Goal: Task Accomplishment & Management: Use online tool/utility

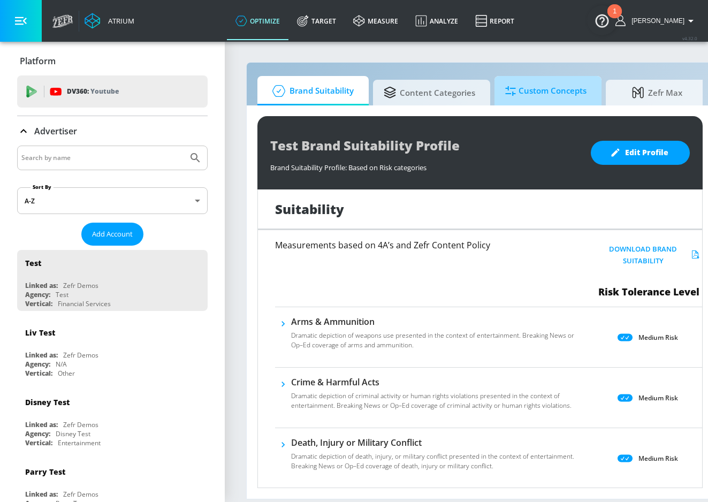
click at [499, 99] on span "Custom Concepts" at bounding box center [545, 91] width 81 height 26
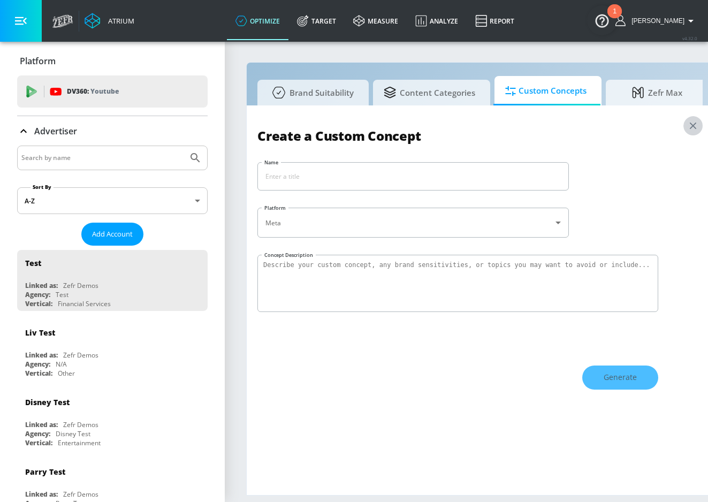
click at [499, 122] on icon "button" at bounding box center [693, 126] width 12 height 12
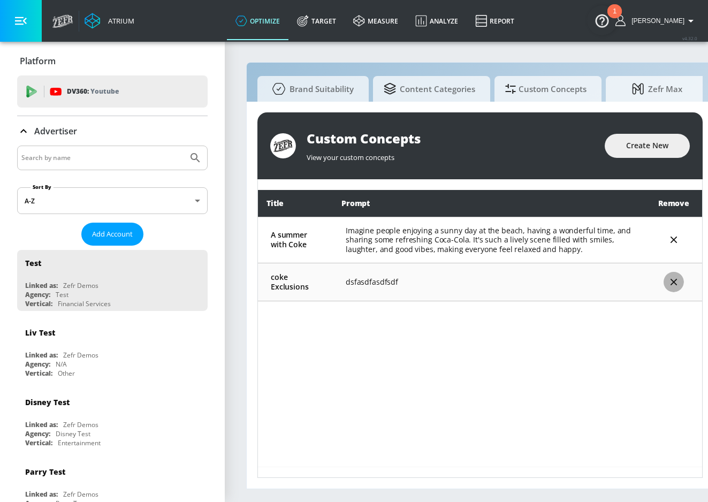
click at [499, 283] on icon "delete" at bounding box center [674, 282] width 12 height 12
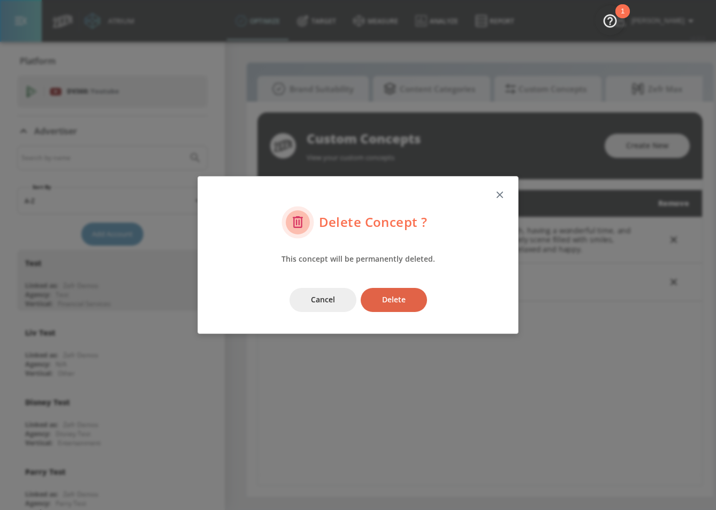
click at [414, 295] on button "Delete" at bounding box center [394, 300] width 66 height 24
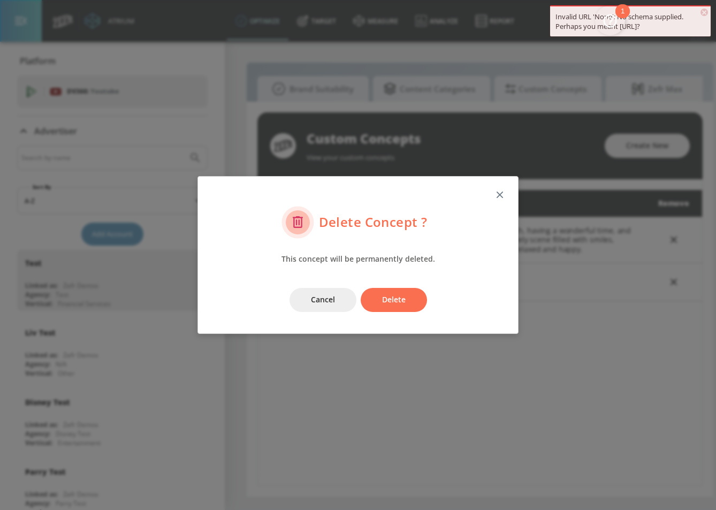
click at [499, 190] on icon "button" at bounding box center [500, 195] width 12 height 12
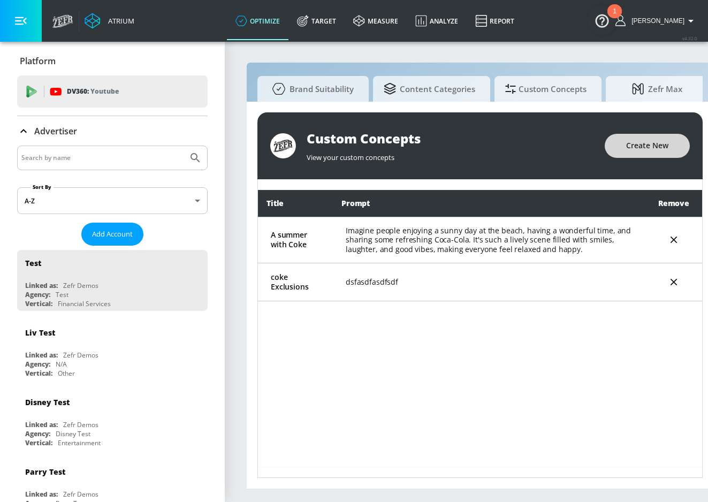
click at [499, 140] on span "Create New" at bounding box center [647, 145] width 42 height 13
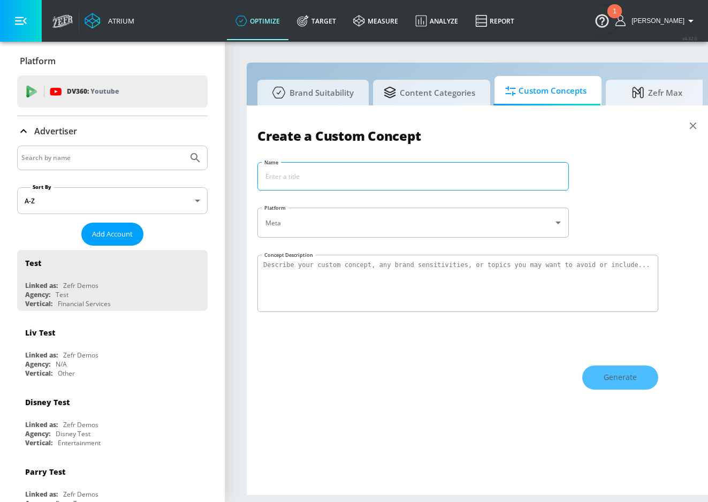
click at [499, 174] on input "Name" at bounding box center [413, 176] width 310 height 27
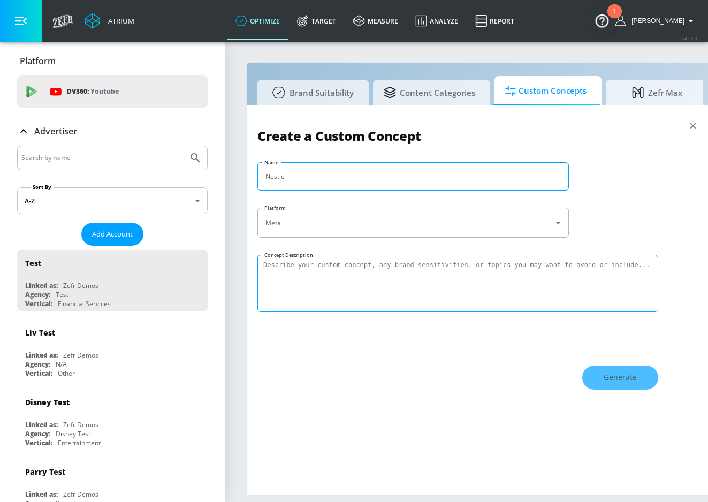
type input "Nestle"
click at [424, 279] on textarea "Concept Description" at bounding box center [457, 283] width 401 height 57
type textarea "Nestle and the community"
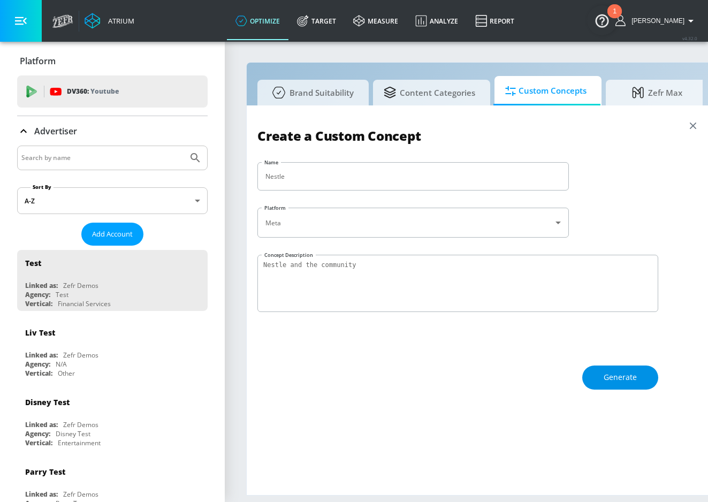
click at [499, 378] on button "Generate" at bounding box center [620, 377] width 76 height 24
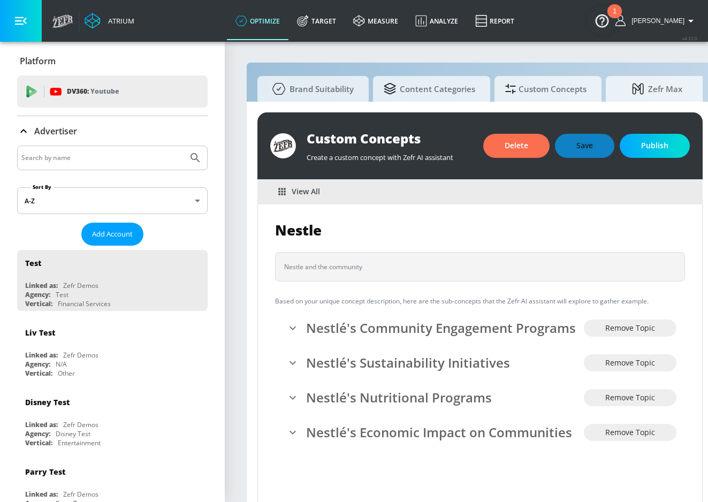
click at [300, 190] on span "View All" at bounding box center [299, 191] width 41 height 13
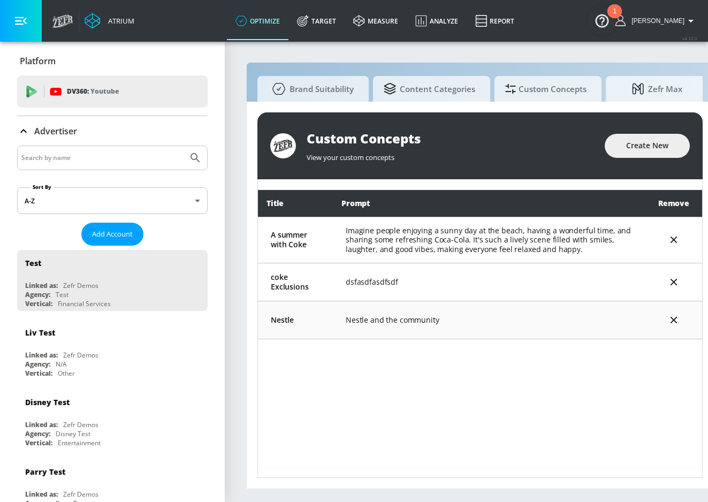
click at [420, 323] on td "Nestle and the community" at bounding box center [489, 320] width 312 height 38
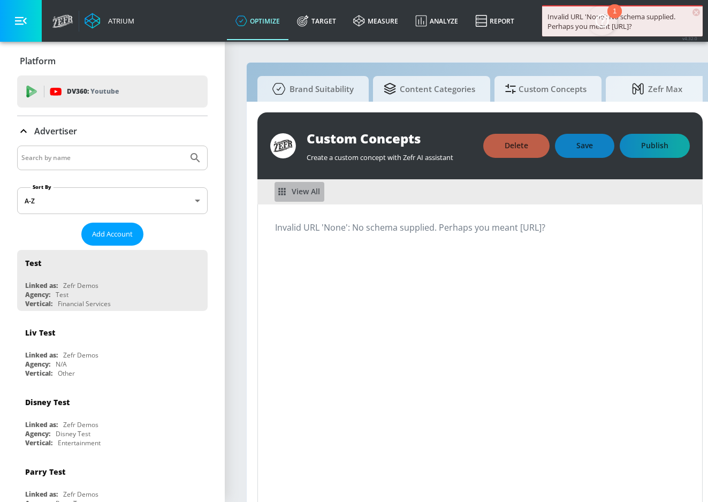
click at [306, 189] on span "View All" at bounding box center [299, 191] width 41 height 13
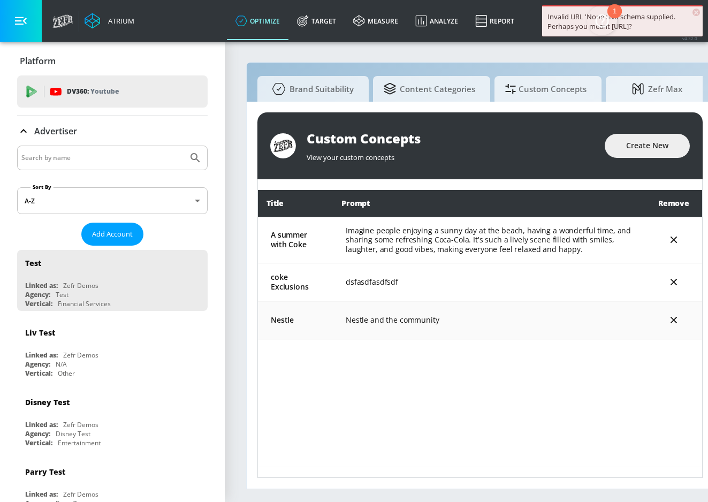
click at [403, 328] on td "Nestle and the community" at bounding box center [489, 320] width 312 height 38
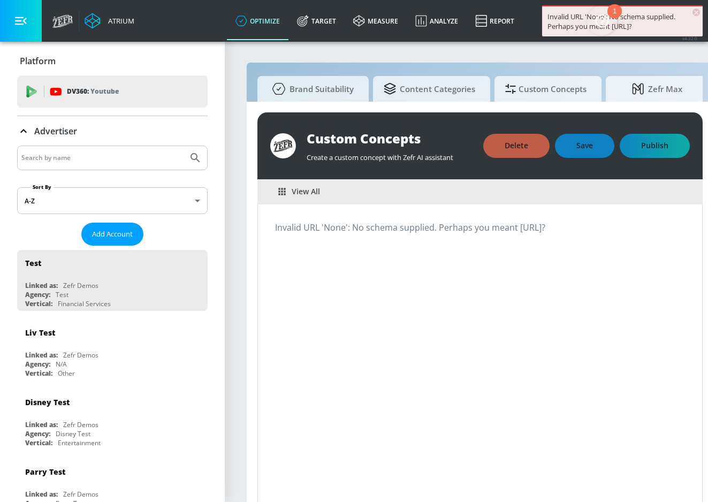
click at [317, 194] on span "View All" at bounding box center [299, 191] width 41 height 13
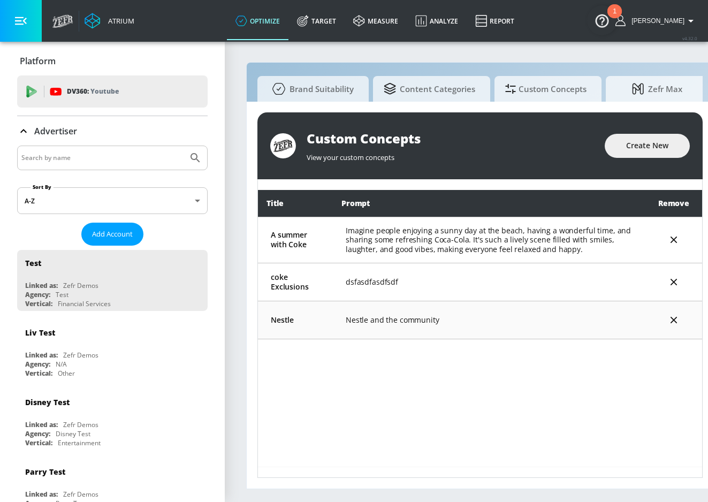
click at [405, 317] on td "Nestle and the community" at bounding box center [489, 320] width 312 height 38
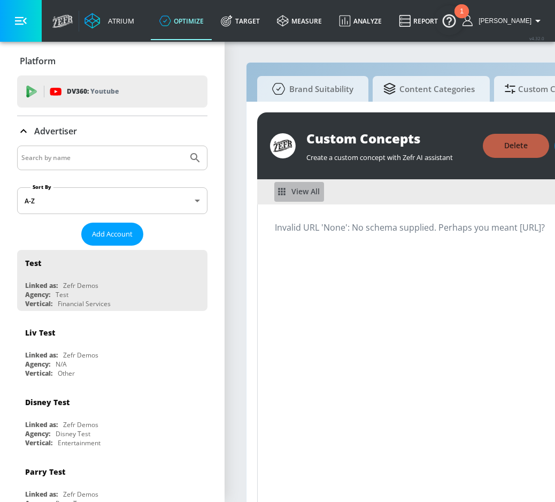
click at [298, 193] on span "View All" at bounding box center [299, 191] width 41 height 13
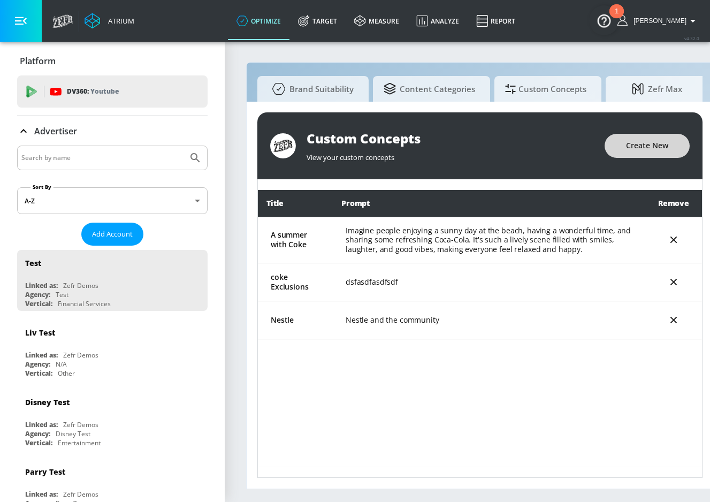
click at [499, 151] on span "Create New" at bounding box center [647, 145] width 42 height 13
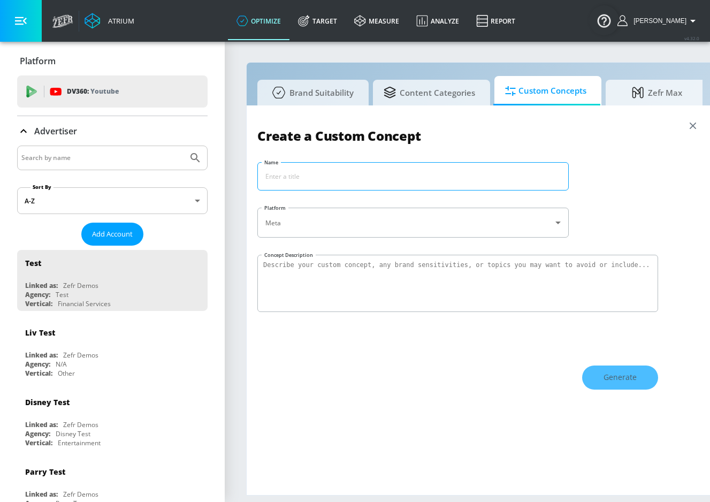
click at [379, 175] on input "Name" at bounding box center [413, 176] width 310 height 27
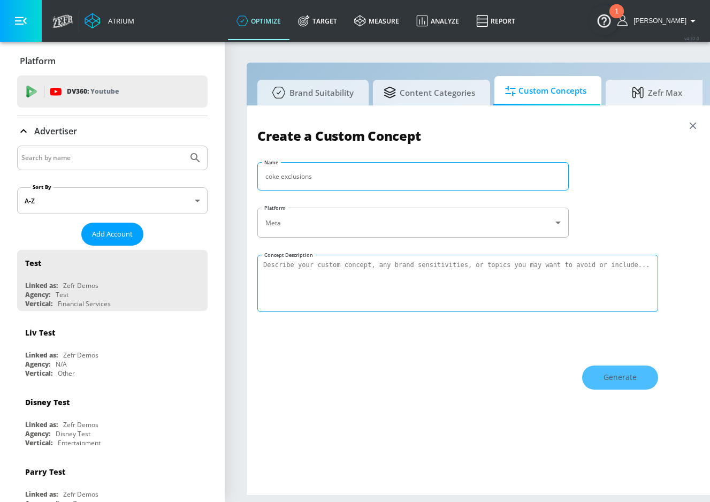
type input "coke exclusions"
drag, startPoint x: 364, startPoint y: 259, endPoint x: 403, endPoint y: 300, distance: 56.4
click at [365, 266] on textarea "Concept Description" at bounding box center [457, 283] width 401 height 57
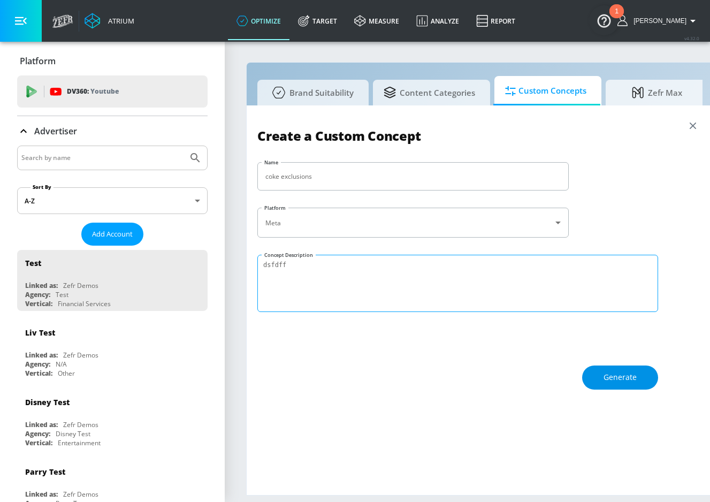
type textarea "dsfdff"
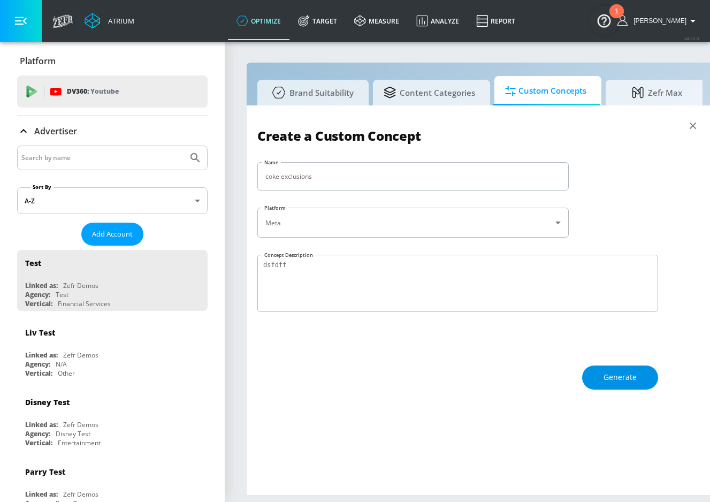
click at [499, 372] on span "Generate" at bounding box center [619, 377] width 33 height 13
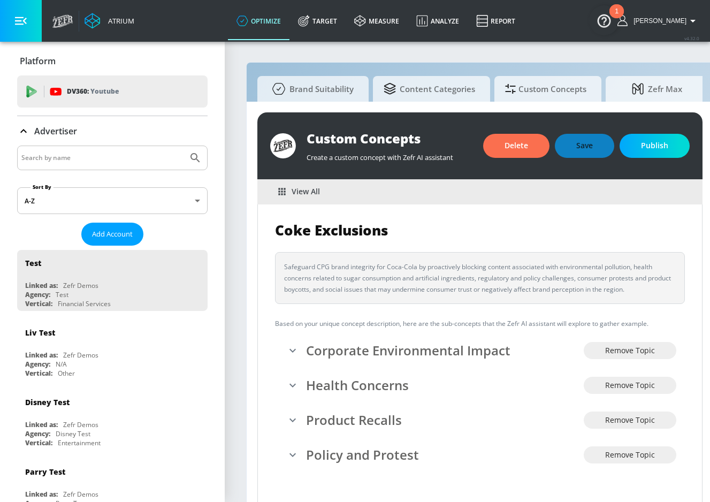
click at [313, 185] on span "View All" at bounding box center [299, 191] width 41 height 13
